Goal: Information Seeking & Learning: Learn about a topic

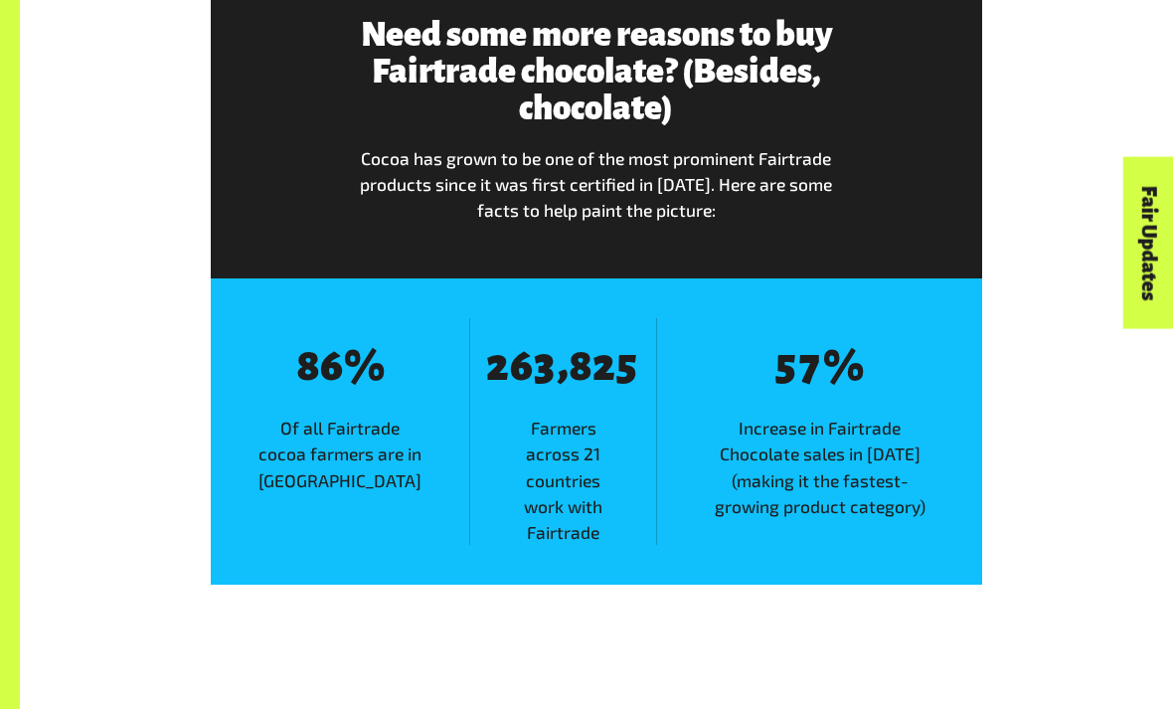
scroll to position [2199, 0]
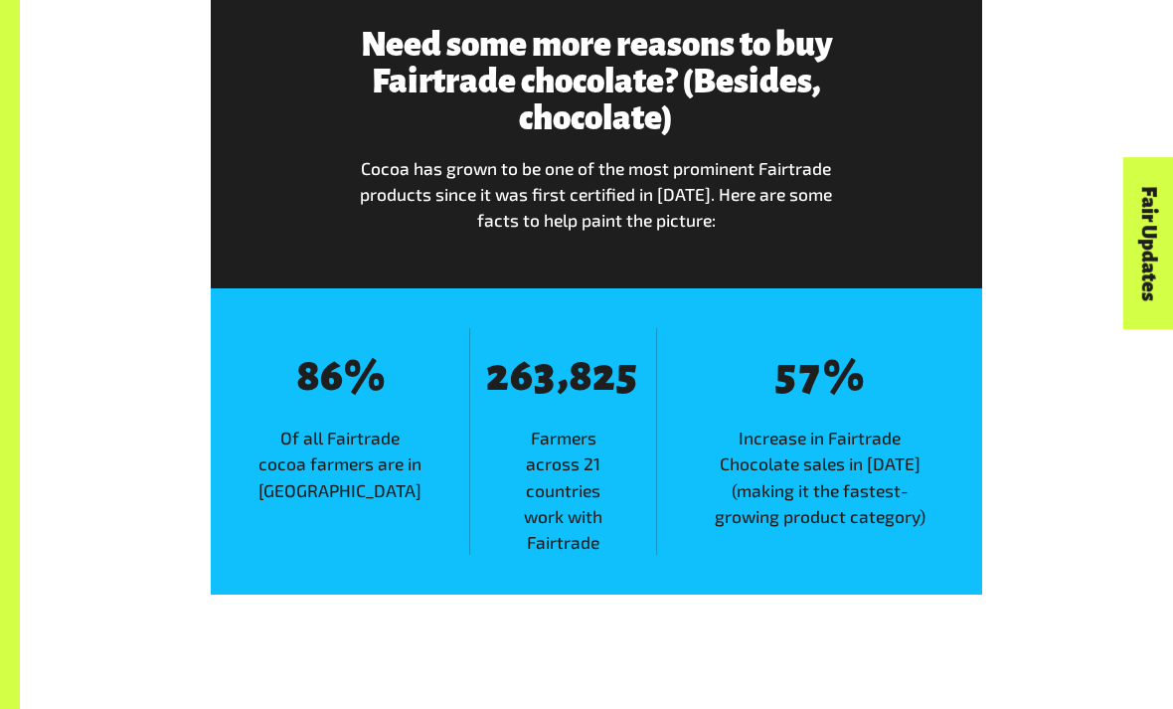
click at [5, 349] on div "Chocolate | Tiakarete Home Chocolate | Tiakarete Chocolate | Tiakarete Happines…" at bounding box center [586, 720] width 1173 height 5838
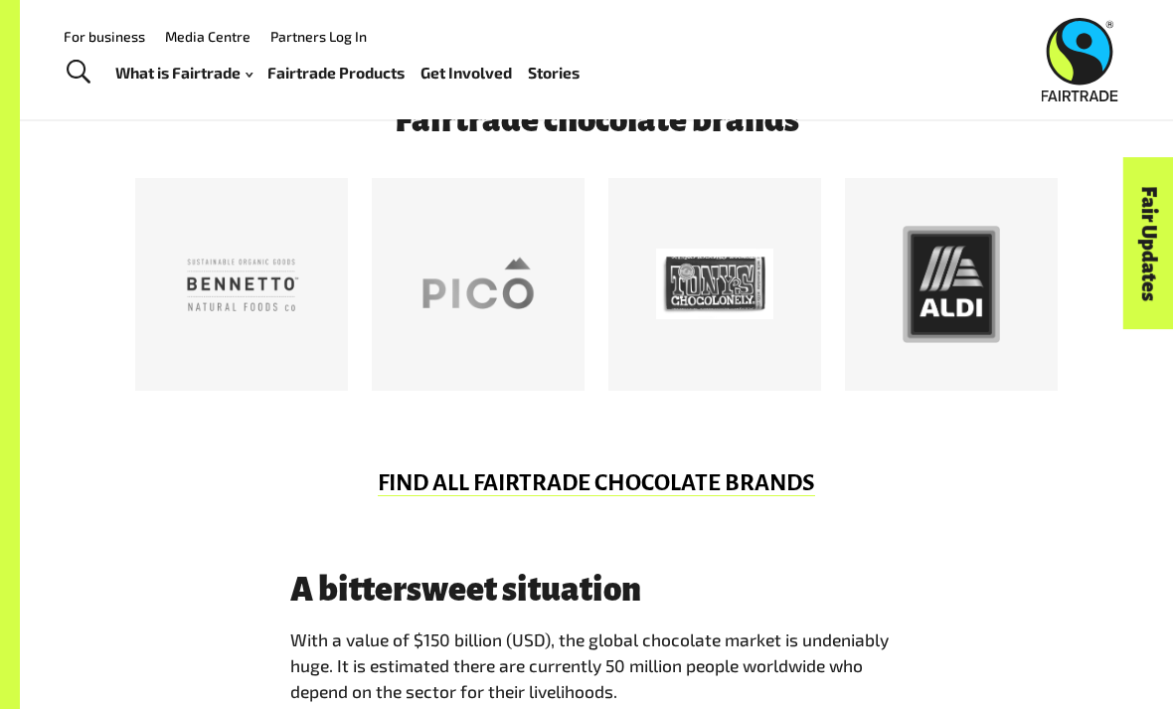
scroll to position [955, 0]
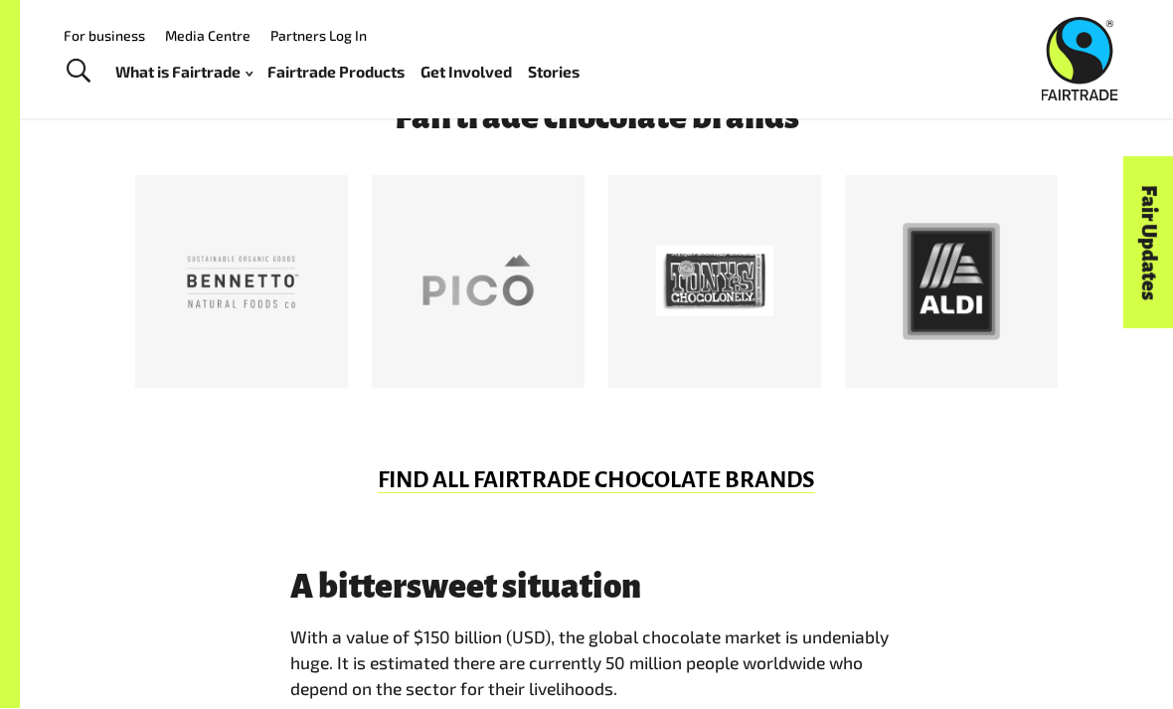
click at [212, 43] on link "Media Centre" at bounding box center [207, 36] width 85 height 17
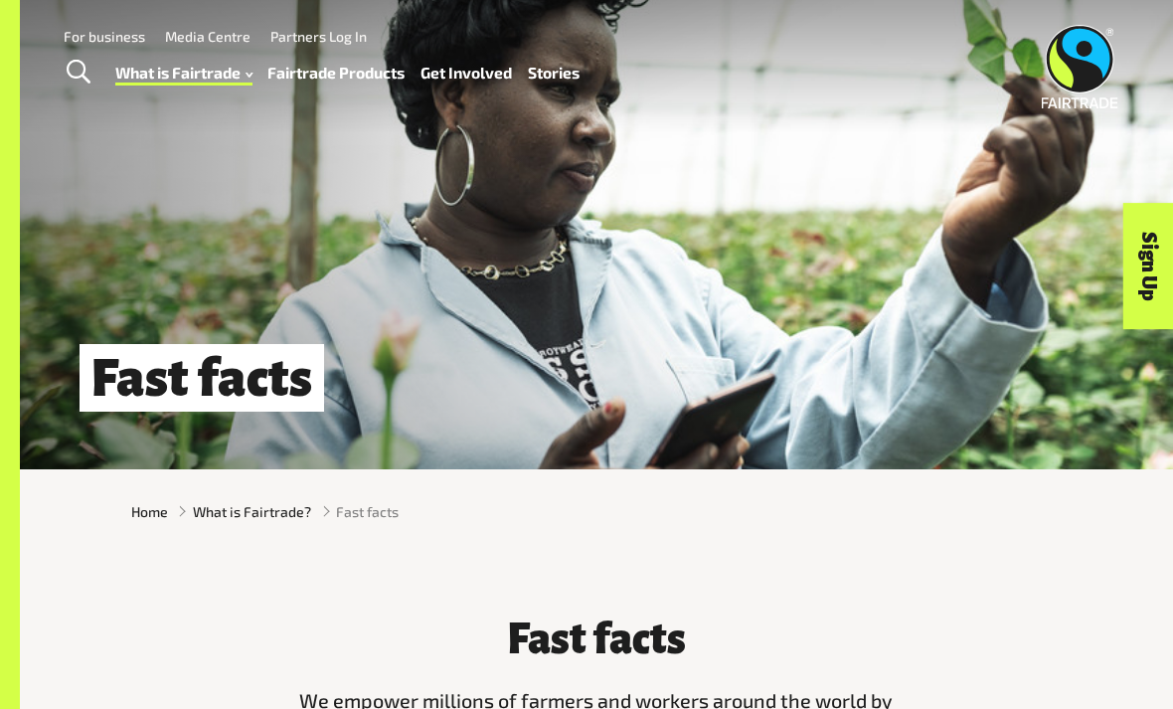
click at [164, 246] on link "Reports" at bounding box center [208, 251] width 219 height 31
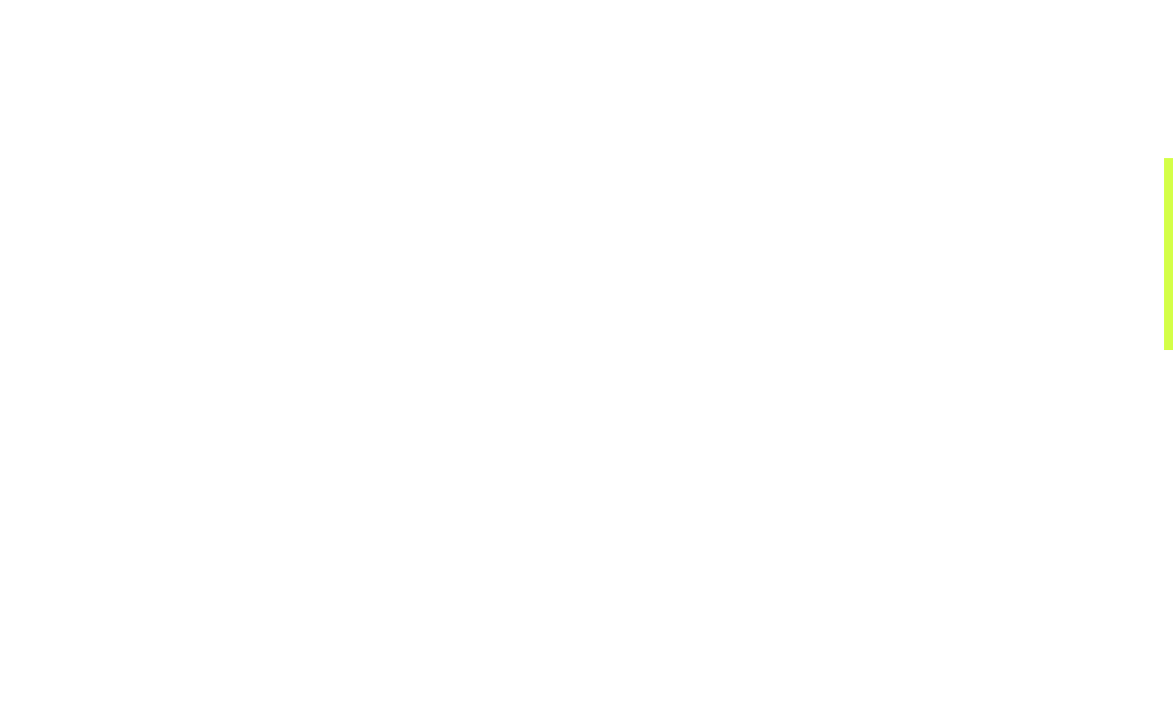
scroll to position [1587, 0]
